Goal: Task Accomplishment & Management: Manage account settings

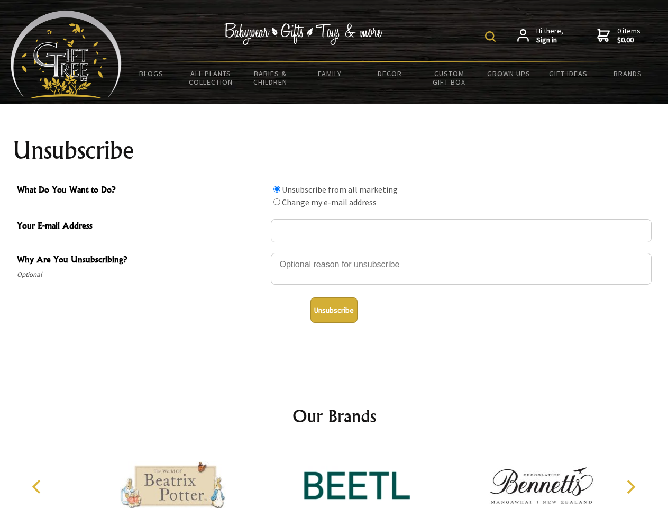
click at [492, 36] on img at bounding box center [490, 36] width 11 height 11
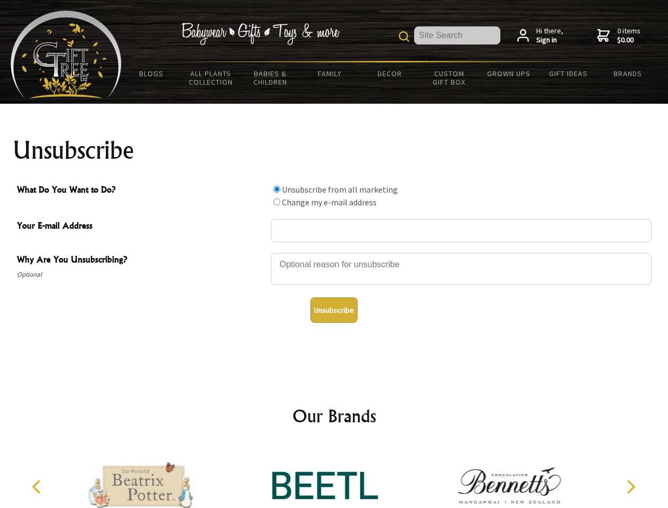
click at [334, 252] on div at bounding box center [461, 270] width 381 height 37
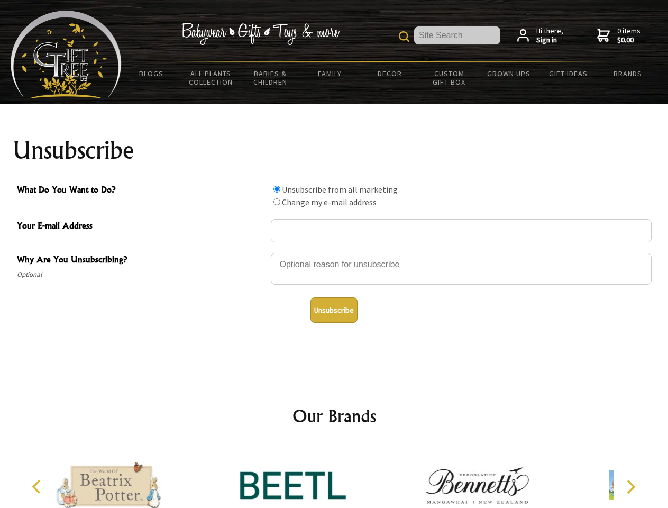
click at [277, 189] on input "What Do You Want to Do?" at bounding box center [276, 189] width 7 height 7
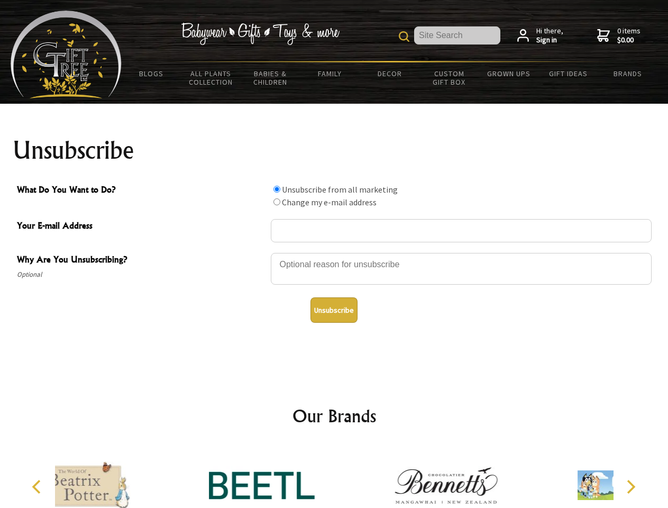
click at [277, 201] on input "What Do You Want to Do?" at bounding box center [276, 201] width 7 height 7
radio input "true"
click at [334, 310] on button "Unsubscribe" at bounding box center [333, 309] width 47 height 25
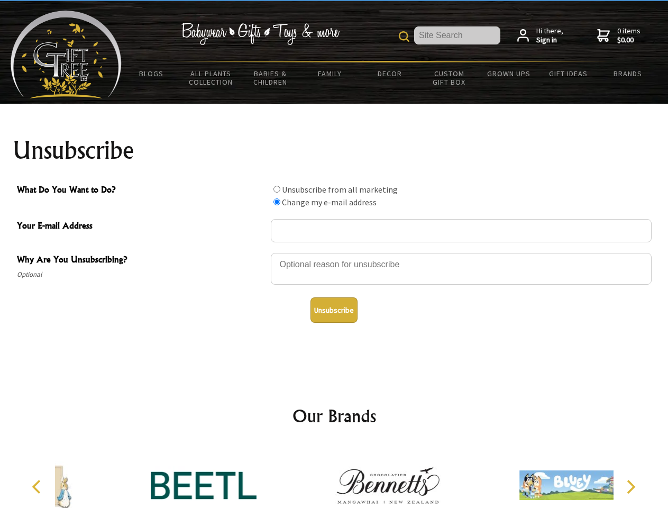
click at [38, 486] on icon "Previous" at bounding box center [38, 487] width 14 height 14
click at [630, 486] on icon "Next" at bounding box center [630, 487] width 14 height 14
